Goal: Find specific page/section: Find specific page/section

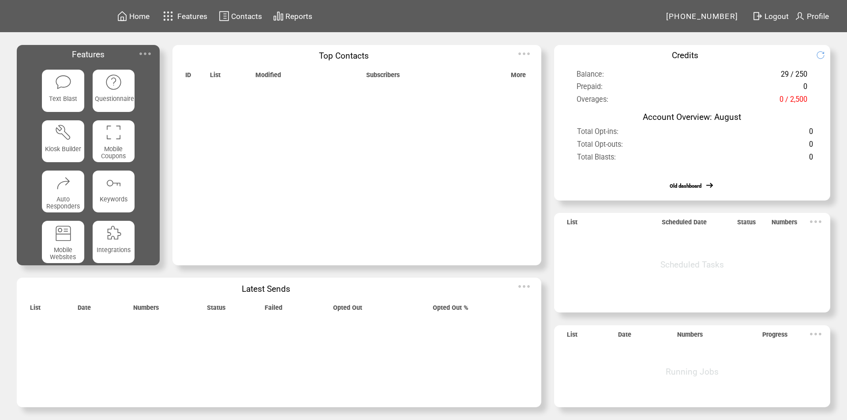
click at [146, 52] on img at bounding box center [145, 54] width 18 height 18
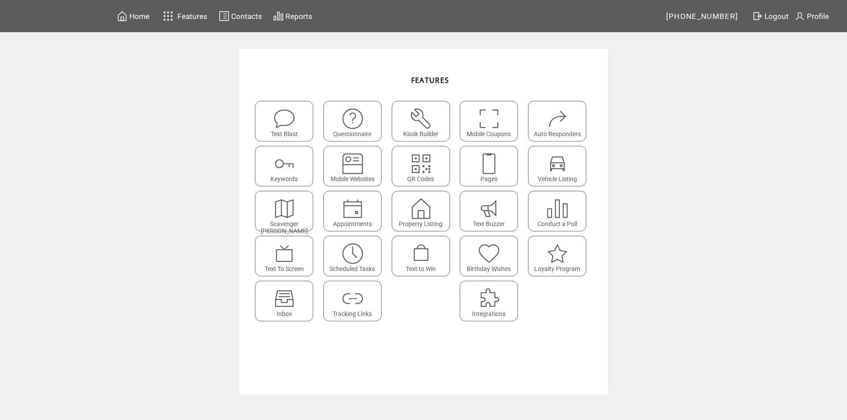
click at [282, 296] on img at bounding box center [284, 298] width 23 height 23
